Goal: Transaction & Acquisition: Purchase product/service

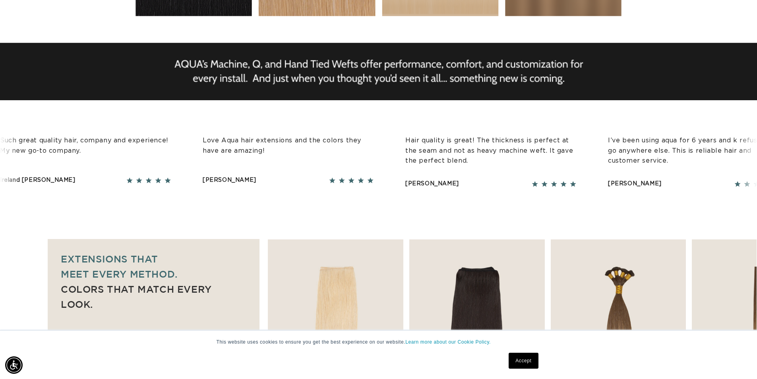
scroll to position [517, 0]
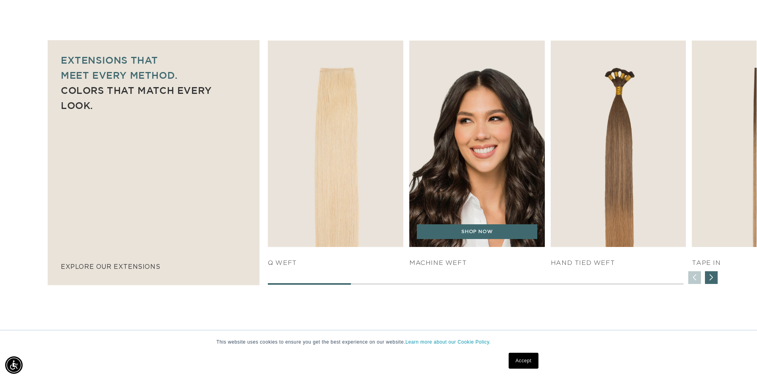
click at [521, 201] on img "2 / 7" at bounding box center [477, 143] width 142 height 217
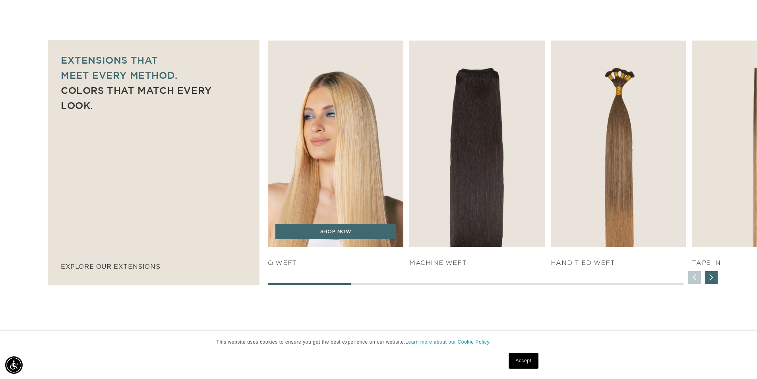
click at [363, 165] on img "1 / 7" at bounding box center [336, 143] width 142 height 217
click at [310, 180] on img "1 / 7" at bounding box center [336, 143] width 142 height 217
click at [332, 232] on link "SHOP NOW" at bounding box center [335, 231] width 120 height 15
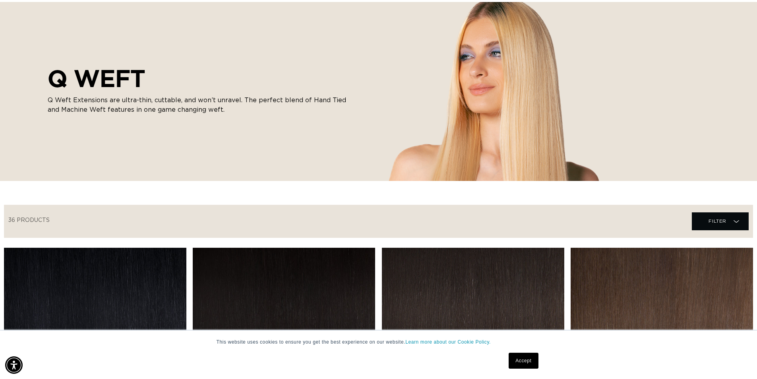
scroll to position [238, 0]
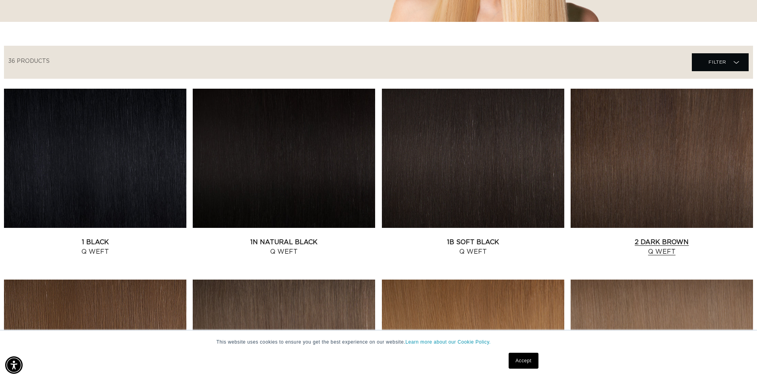
click at [624, 237] on link "2 Dark Brown Q Weft" at bounding box center [662, 246] width 182 height 19
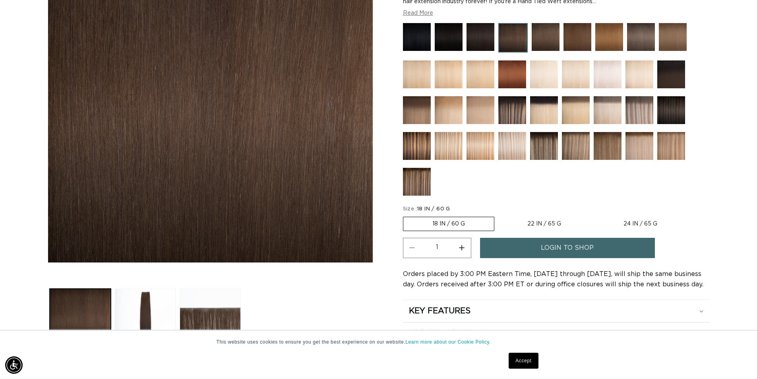
click at [634, 221] on label "24 IN / 65 G Variant sold out or unavailable" at bounding box center [641, 224] width 92 height 14
click at [595, 215] on input "24 IN / 65 G Variant sold out or unavailable" at bounding box center [594, 215] width 0 height 0
radio input "true"
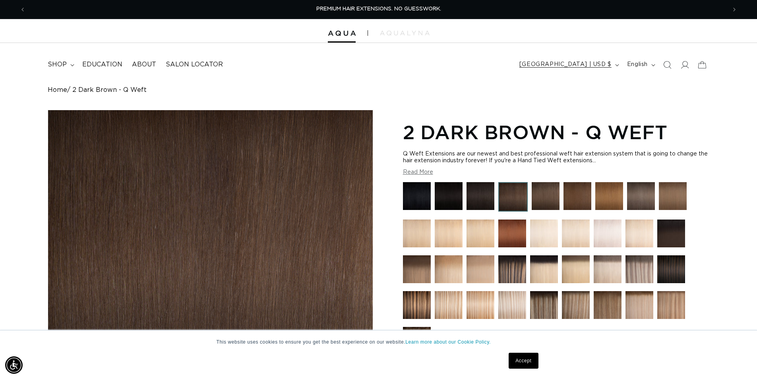
click at [606, 64] on span "[GEOGRAPHIC_DATA] | USD $" at bounding box center [566, 64] width 92 height 8
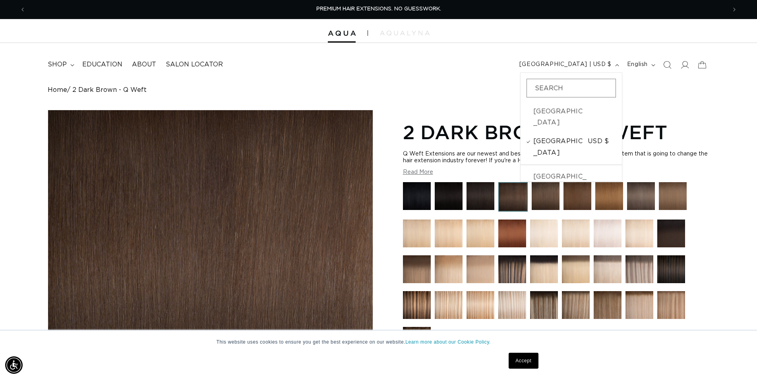
click at [588, 136] on span "USD $" at bounding box center [602, 147] width 28 height 23
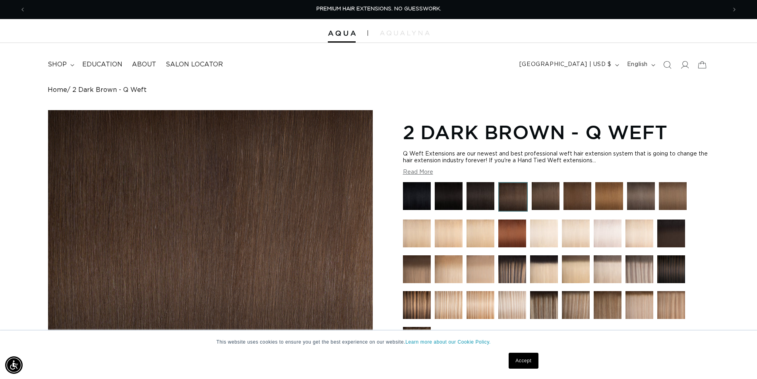
click at [670, 124] on h1 "2 Dark Brown - Q Weft" at bounding box center [556, 132] width 306 height 25
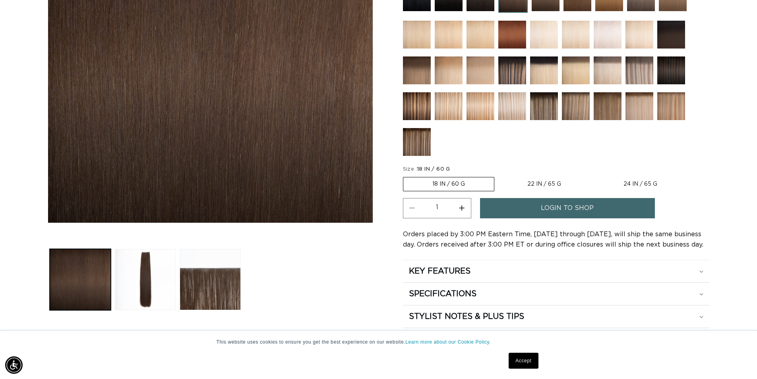
scroll to position [119, 0]
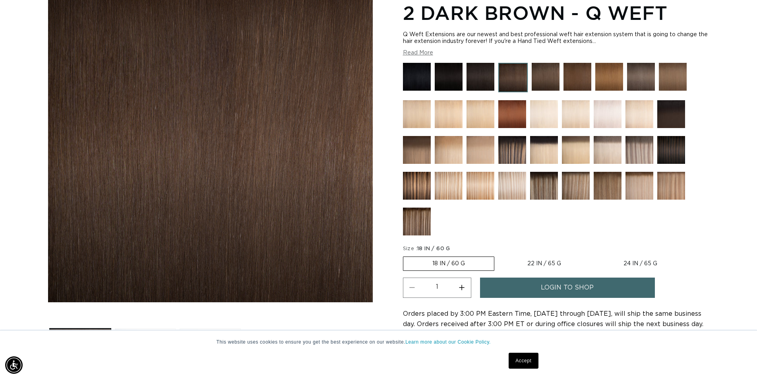
click at [651, 260] on label "24 IN / 65 G Variant sold out or unavailable" at bounding box center [641, 264] width 92 height 14
click at [595, 255] on input "24 IN / 65 G Variant sold out or unavailable" at bounding box center [594, 255] width 0 height 0
radio input "true"
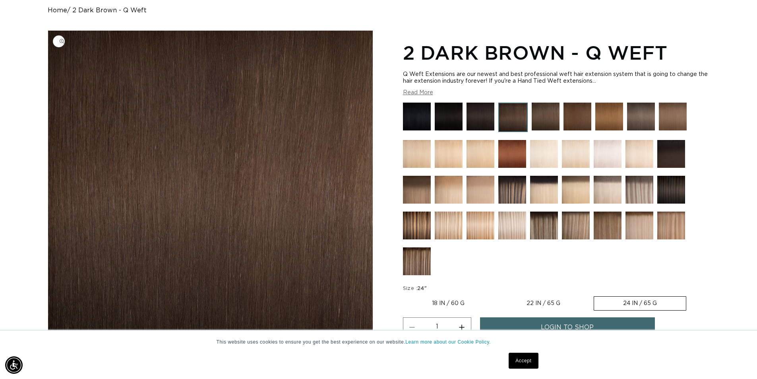
scroll to position [0, 0]
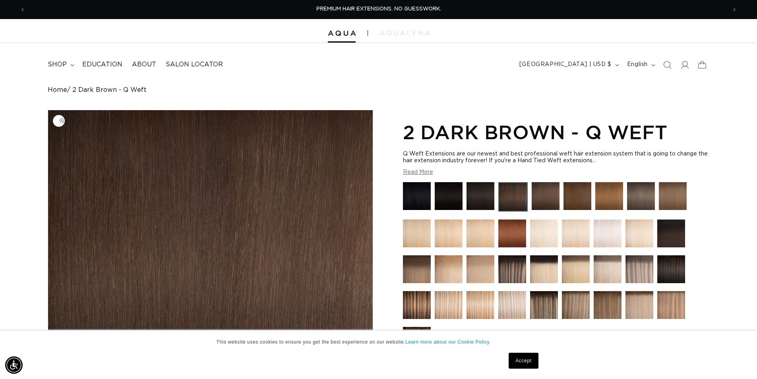
click at [185, 151] on img "Gallery Viewer" at bounding box center [210, 265] width 325 height 311
click at [192, 197] on img "Gallery Viewer" at bounding box center [210, 265] width 325 height 311
click at [400, 38] on div at bounding box center [378, 31] width 757 height 24
click at [407, 32] on img at bounding box center [405, 33] width 50 height 5
